Goal: Task Accomplishment & Management: Use online tool/utility

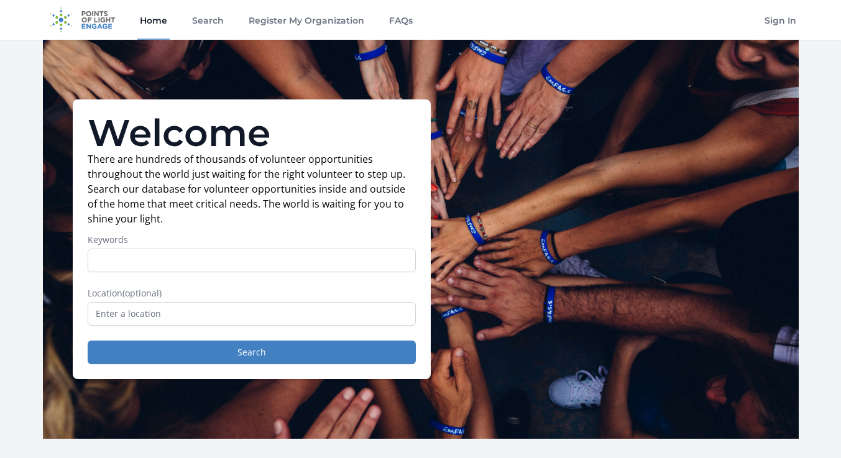
click at [273, 60] on div "Welcome There are hundreds of thousands of volunteer opportunities throughout t…" at bounding box center [421, 239] width 756 height 399
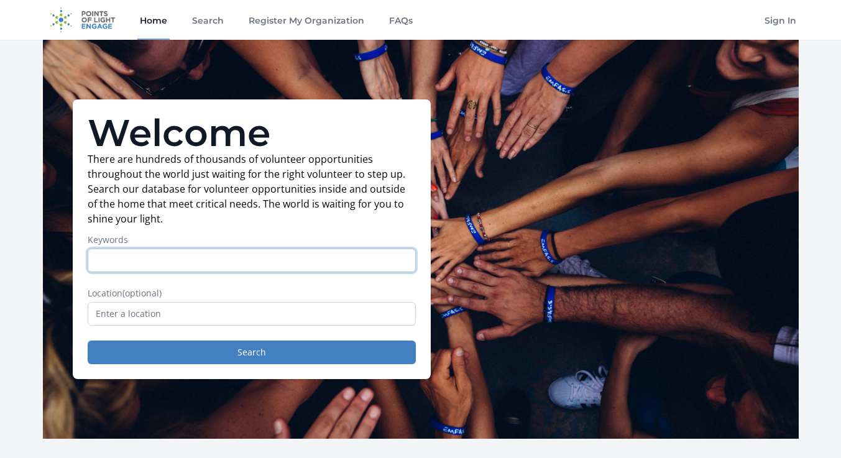
click at [114, 262] on input "Keywords" at bounding box center [252, 261] width 328 height 24
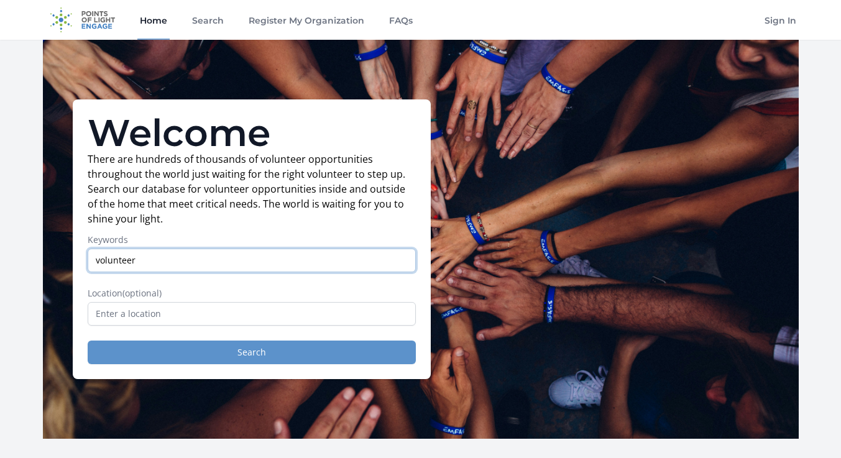
type input "volunteer"
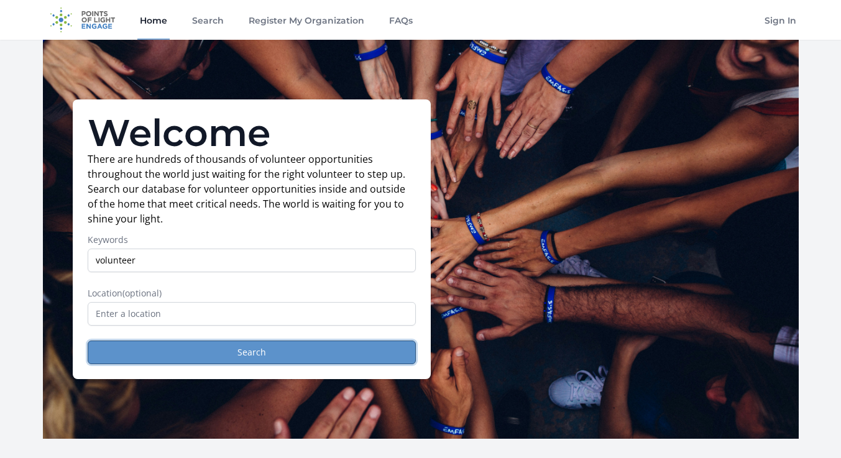
click at [251, 357] on button "Search" at bounding box center [252, 353] width 328 height 24
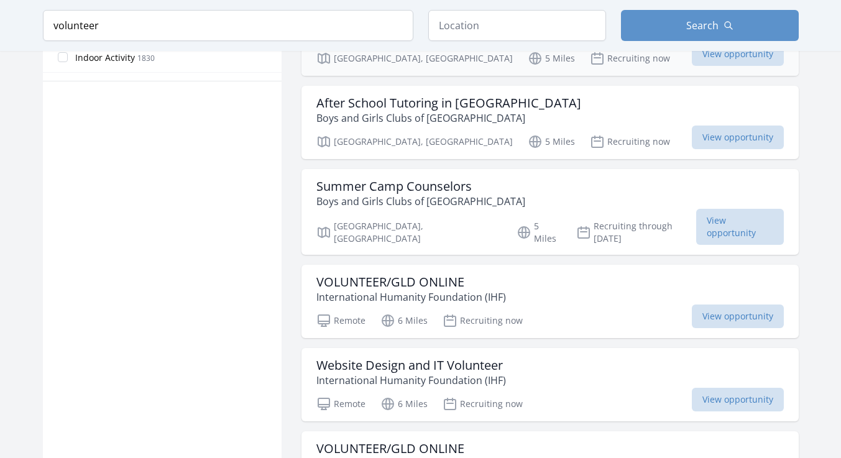
scroll to position [848, 0]
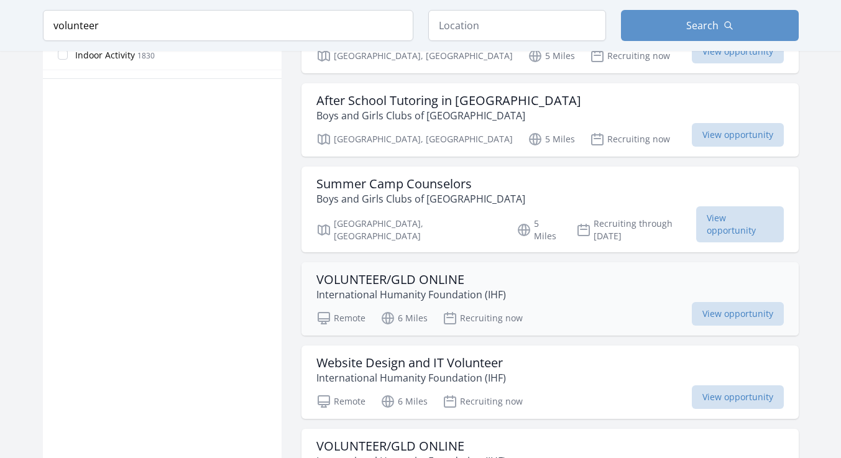
click at [428, 272] on h3 "VOLUNTEER/GLD ONLINE" at bounding box center [411, 279] width 190 height 15
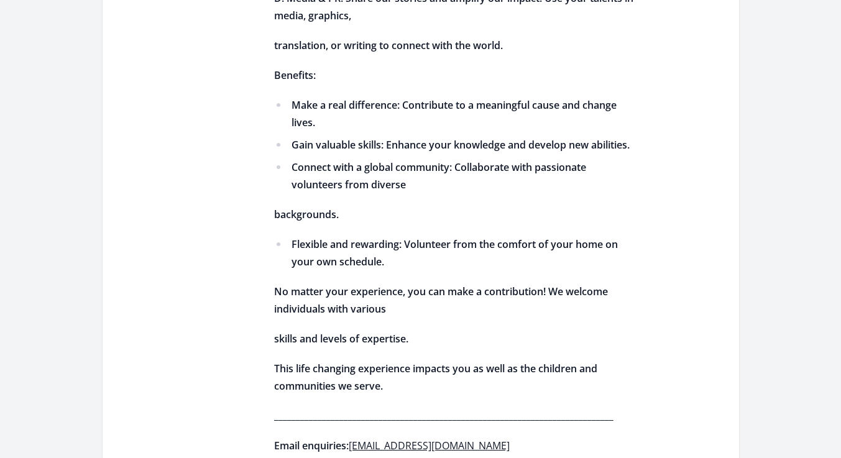
scroll to position [889, 0]
